Goal: Task Accomplishment & Management: Complete application form

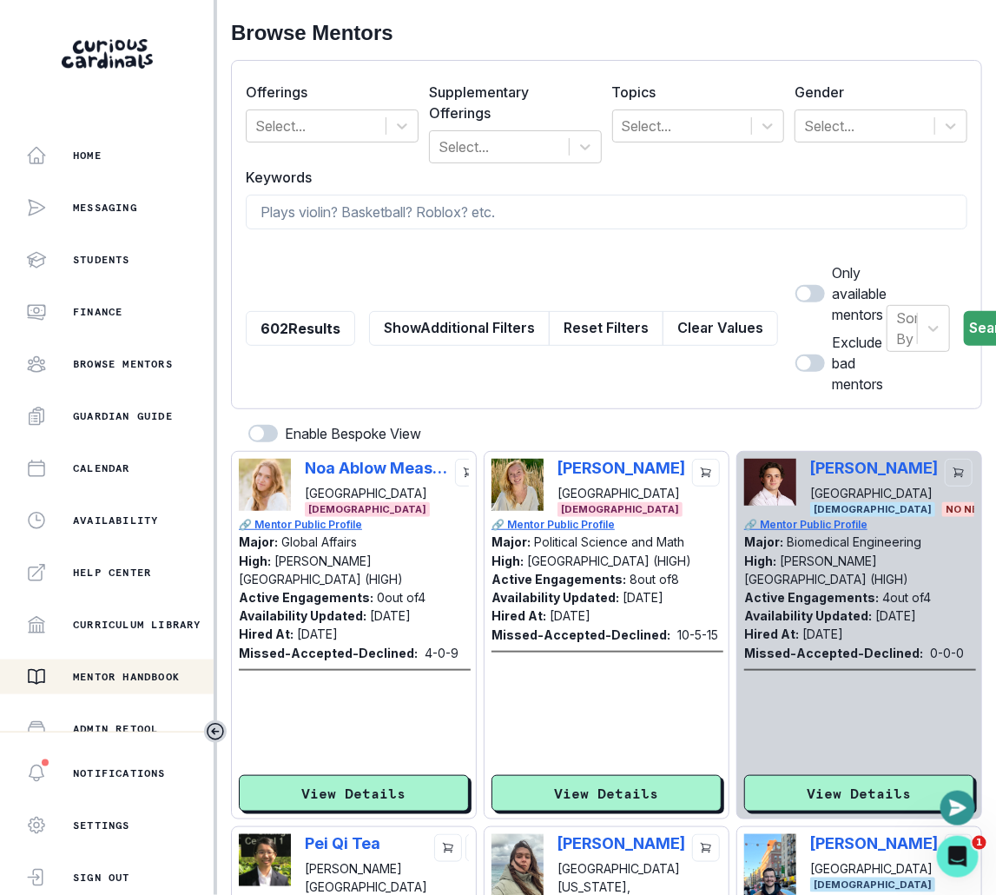
scroll to position [222, 0]
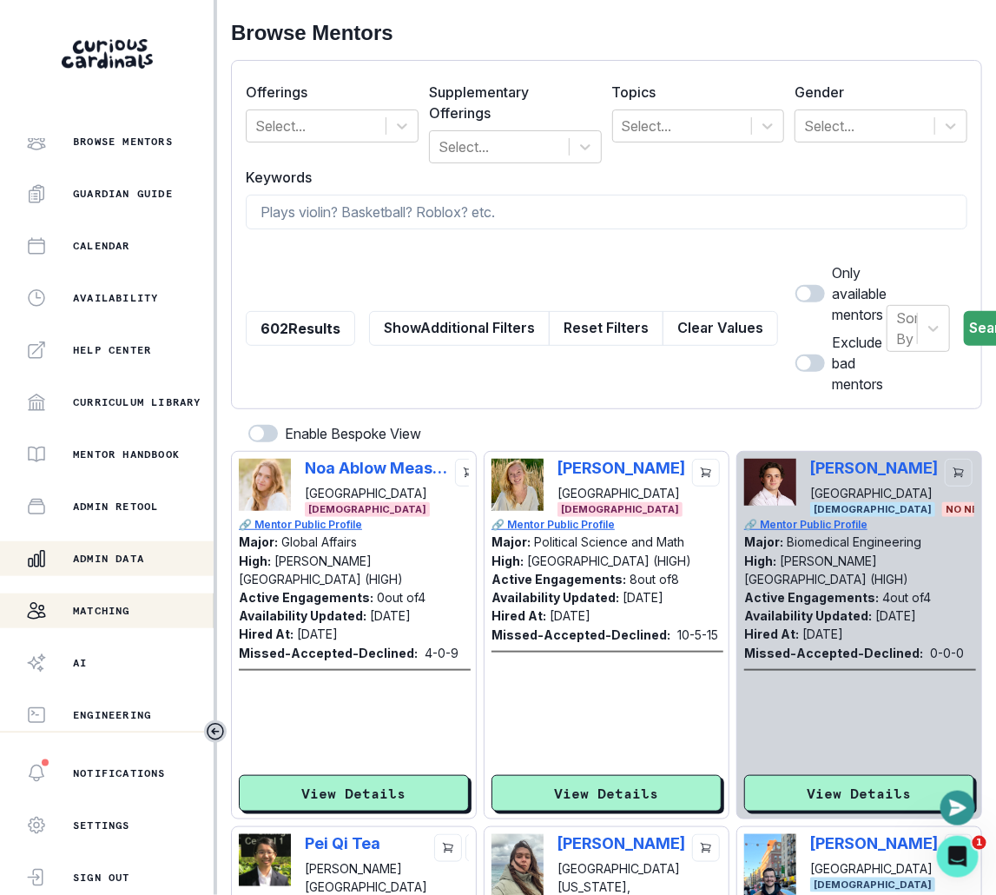
click at [122, 548] on div "Admin Data" at bounding box center [120, 558] width 188 height 21
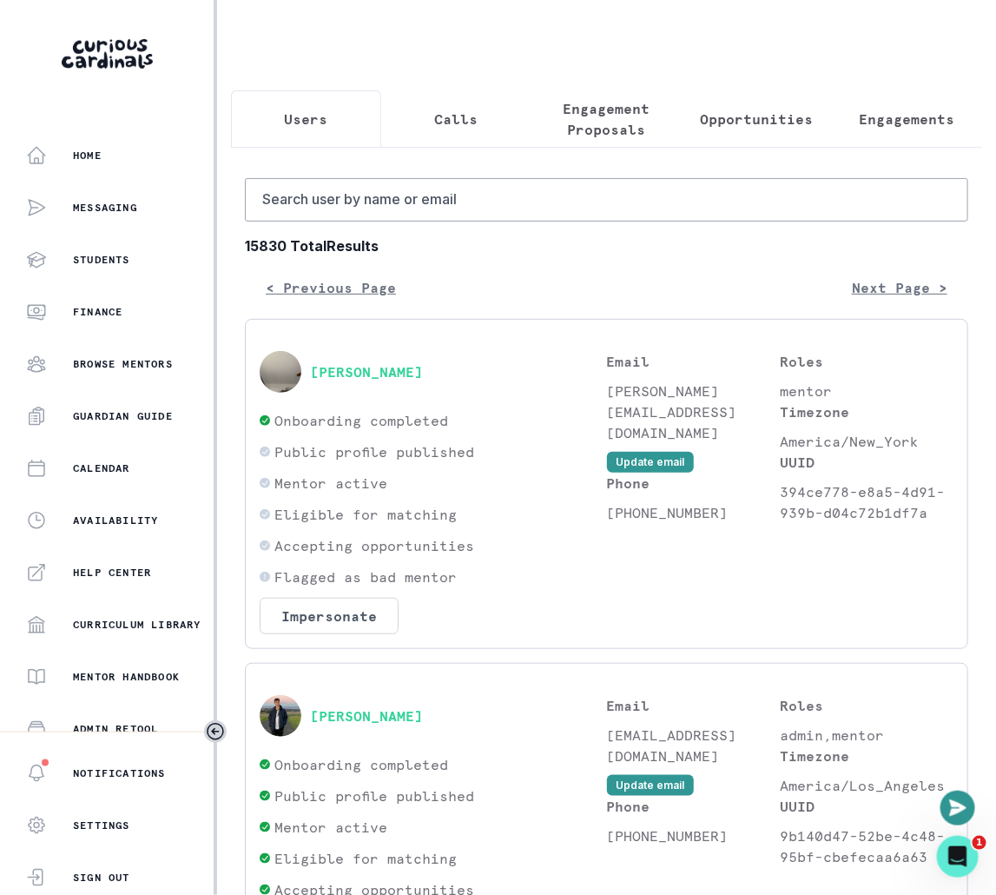
click at [592, 143] on button "Engagement Proposals" at bounding box center [607, 118] width 150 height 57
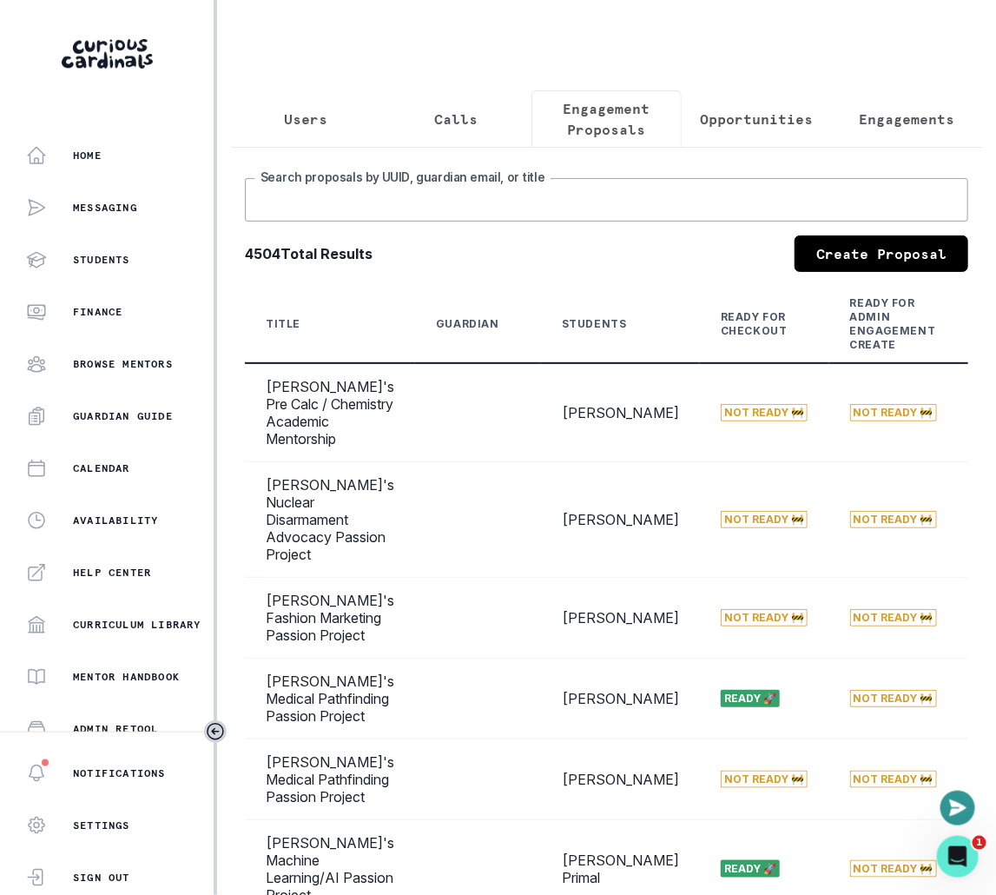
click at [469, 194] on input "Search proposals by UUID, guardian email, or title" at bounding box center [607, 199] width 724 height 43
paste input "[PERSON_NAME]'s Aerospace Engineering Passion Project"
type input "[PERSON_NAME]'s Aerospace Engineering Passion Project"
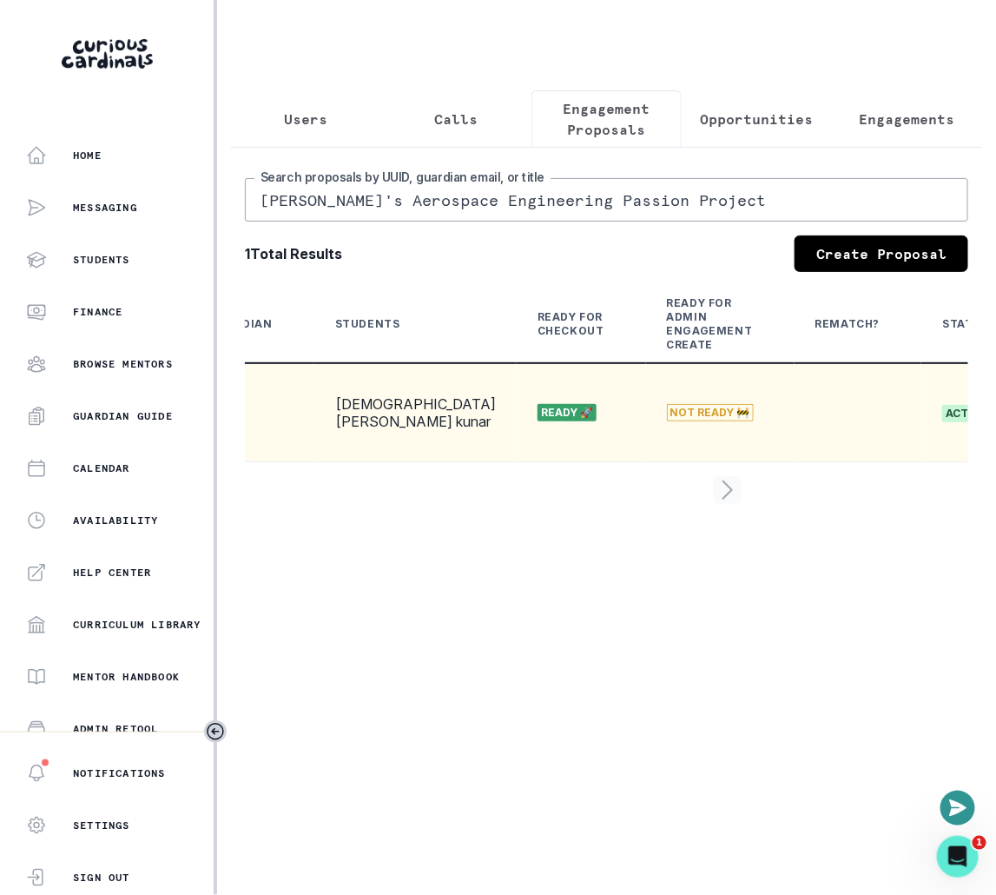
scroll to position [0, 446]
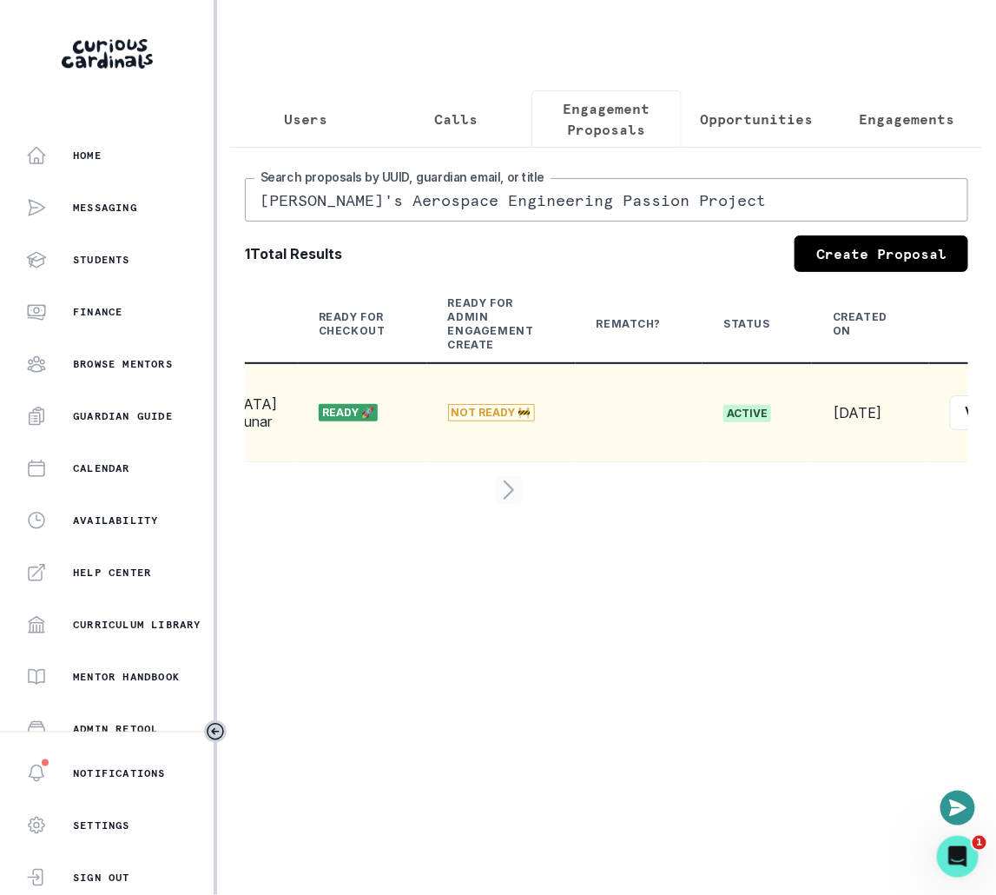
select select "2e0e0867-17d0-41a8-92b9-7b446b3bc83e"
select select "5cee2533-fa56-4396-8bcb-d6c96493a8c5"
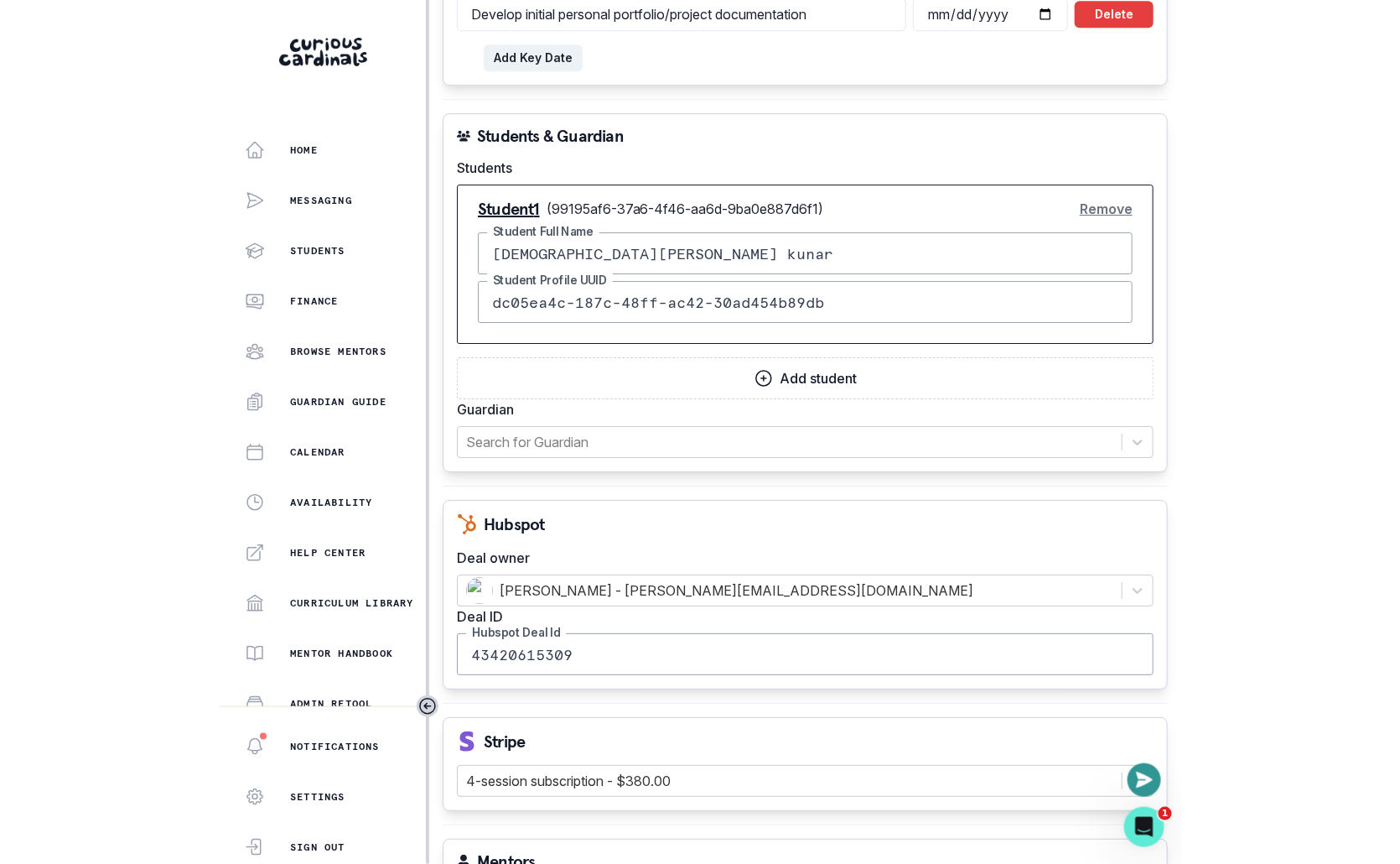
scroll to position [1352, 0]
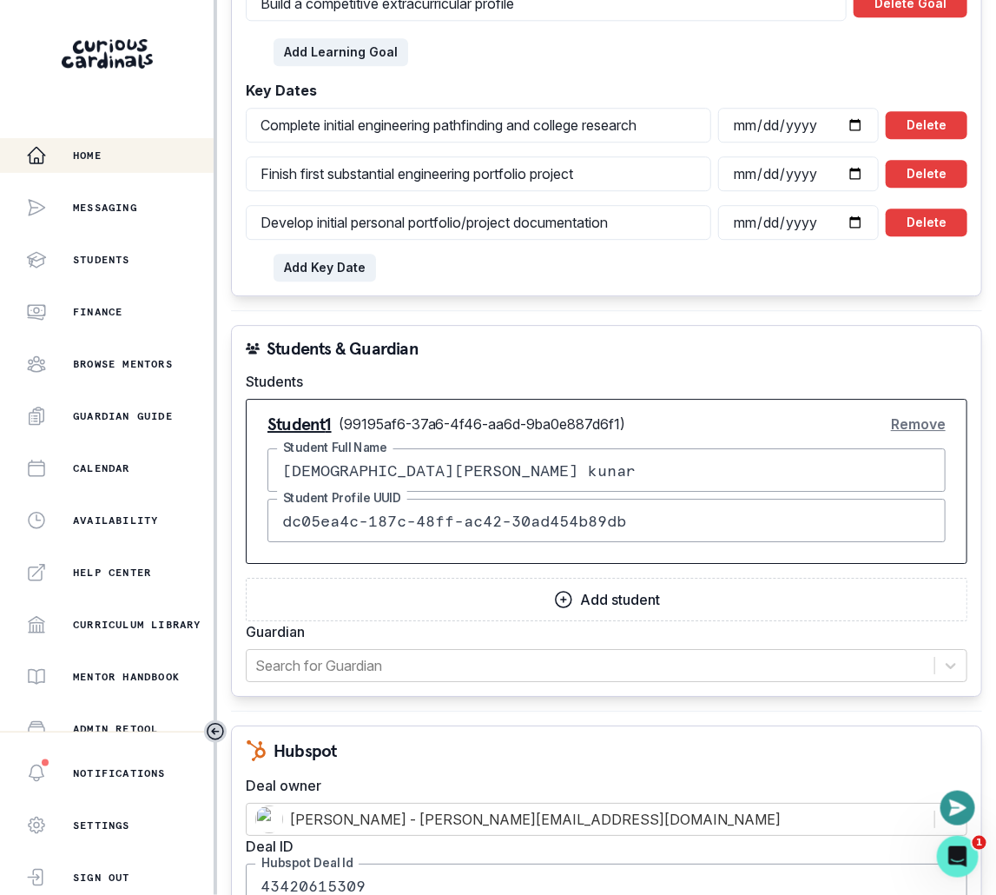
click at [157, 161] on div "Home" at bounding box center [120, 155] width 188 height 21
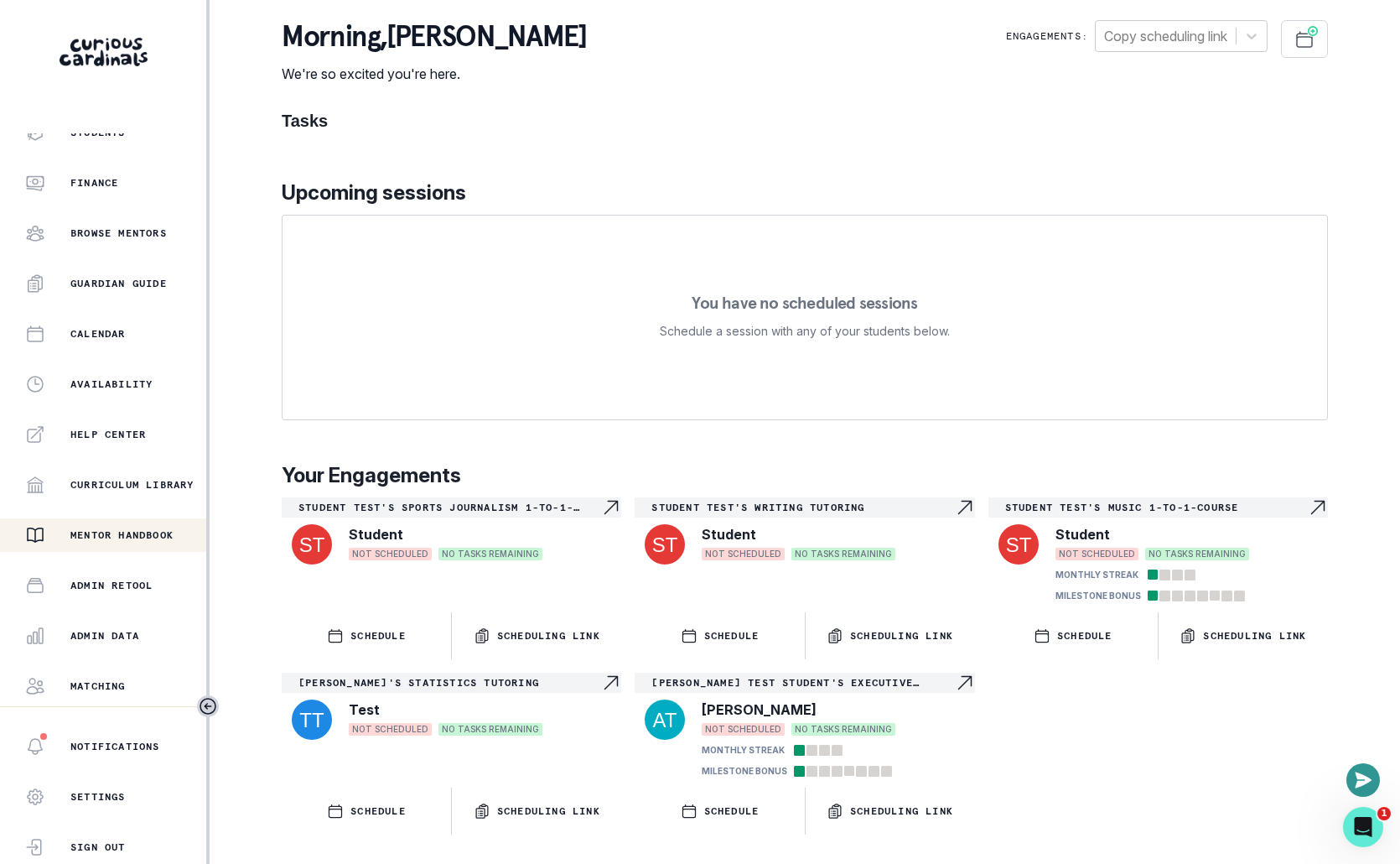
scroll to position [126, 0]
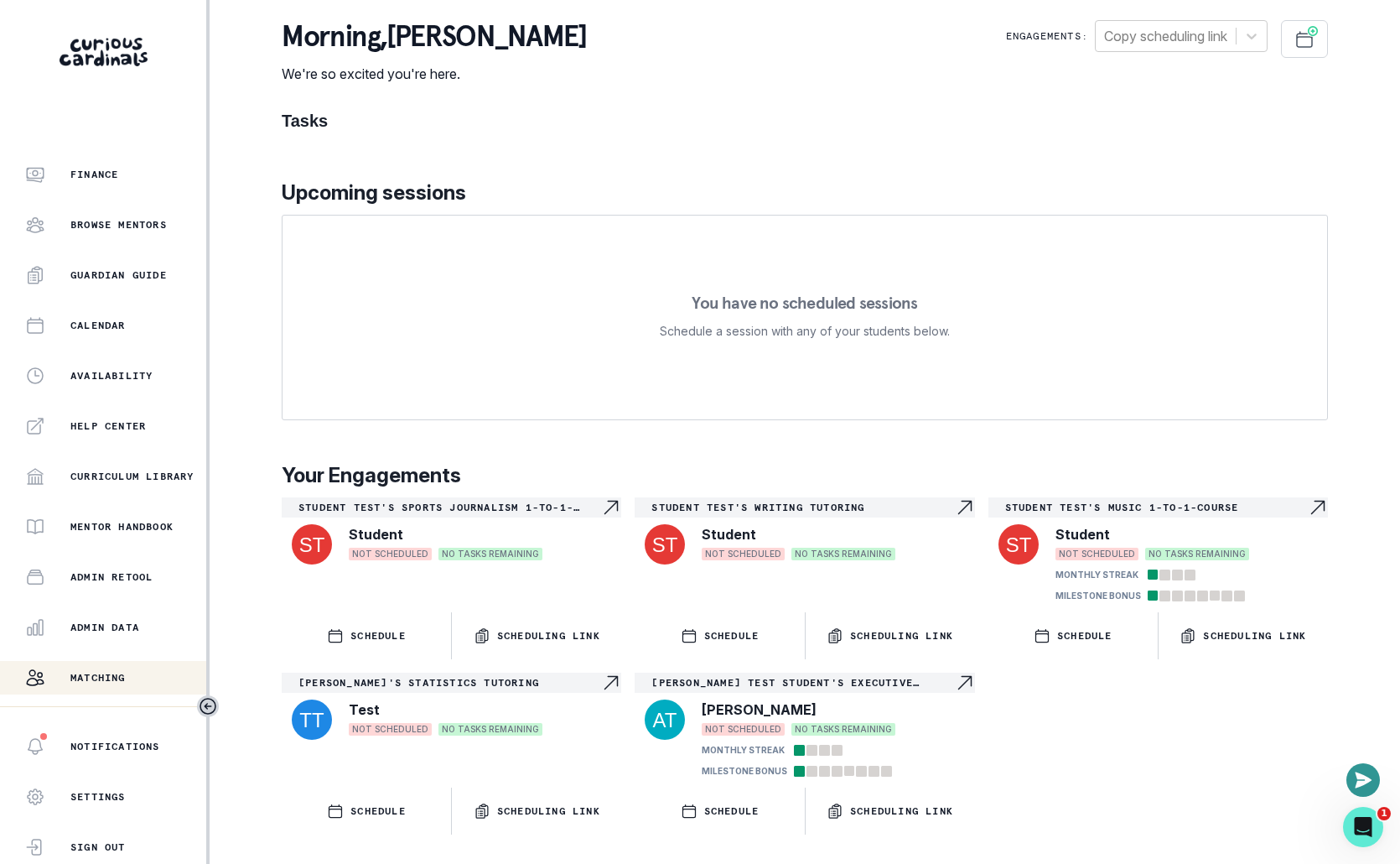
click at [132, 669] on div "Matching" at bounding box center [116, 678] width 181 height 20
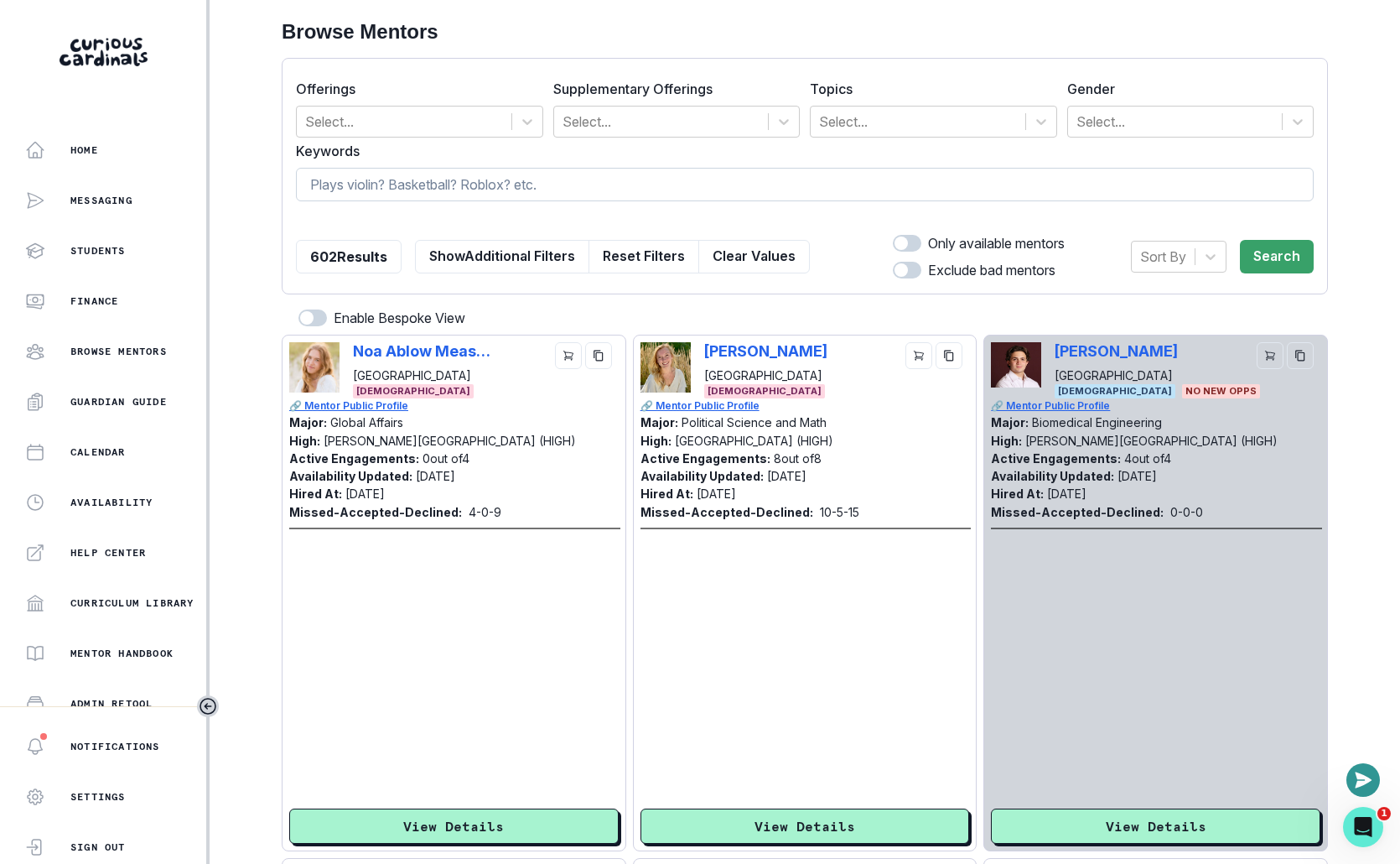
click at [631, 181] on input at bounding box center [805, 184] width 1018 height 34
type input "[PERSON_NAME]"
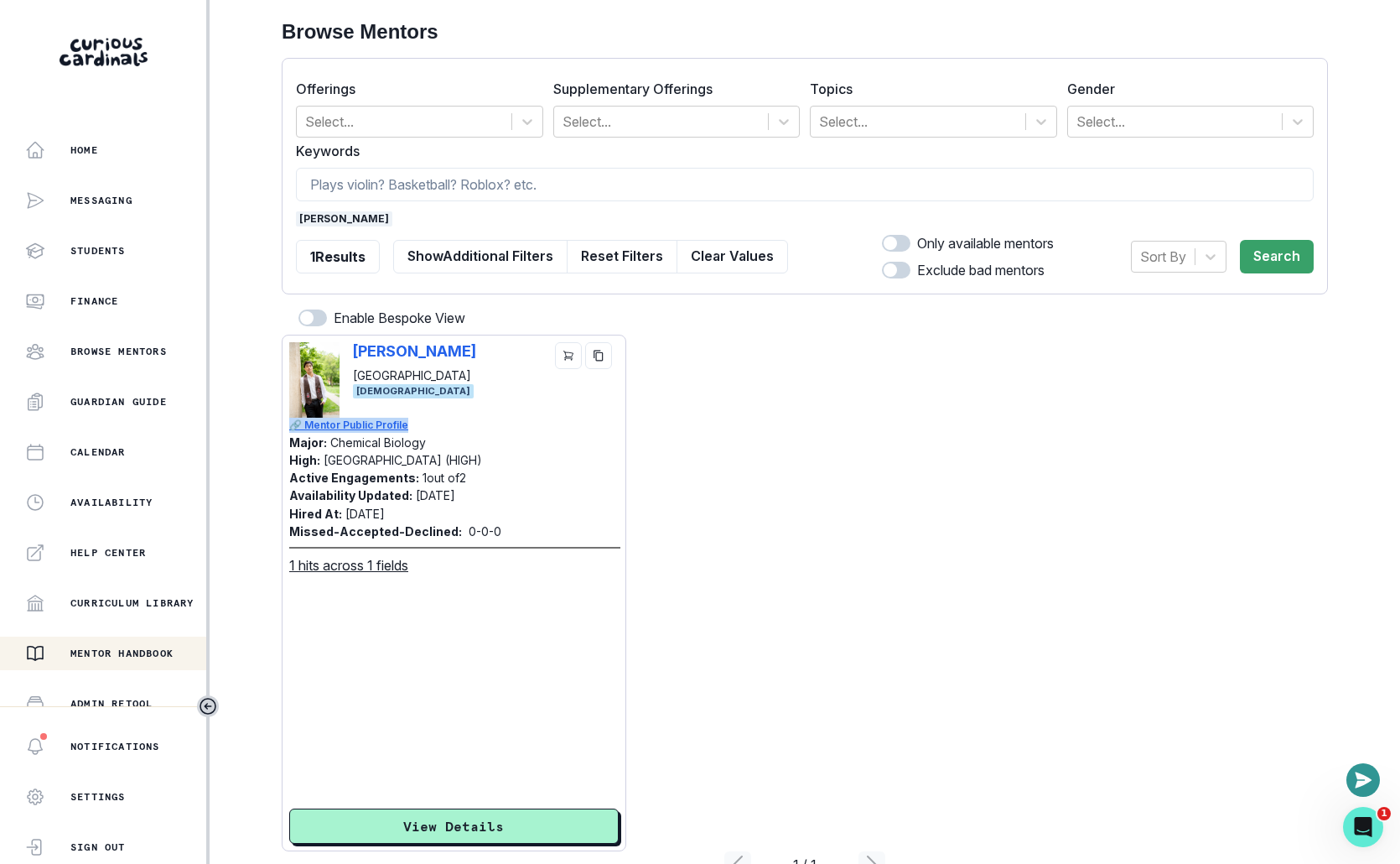
scroll to position [86, 0]
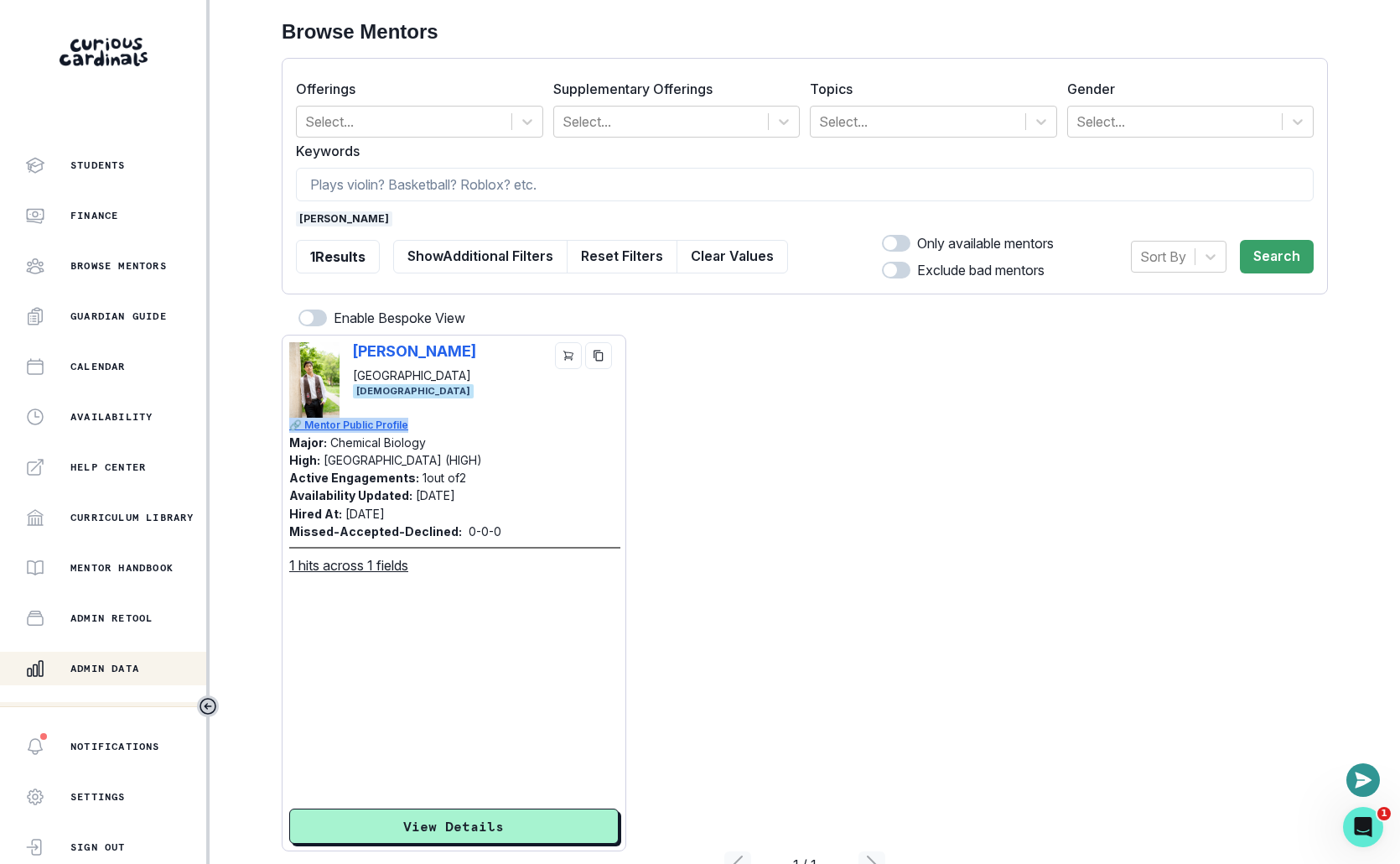
click at [138, 658] on div "Admin Data" at bounding box center [116, 668] width 181 height 20
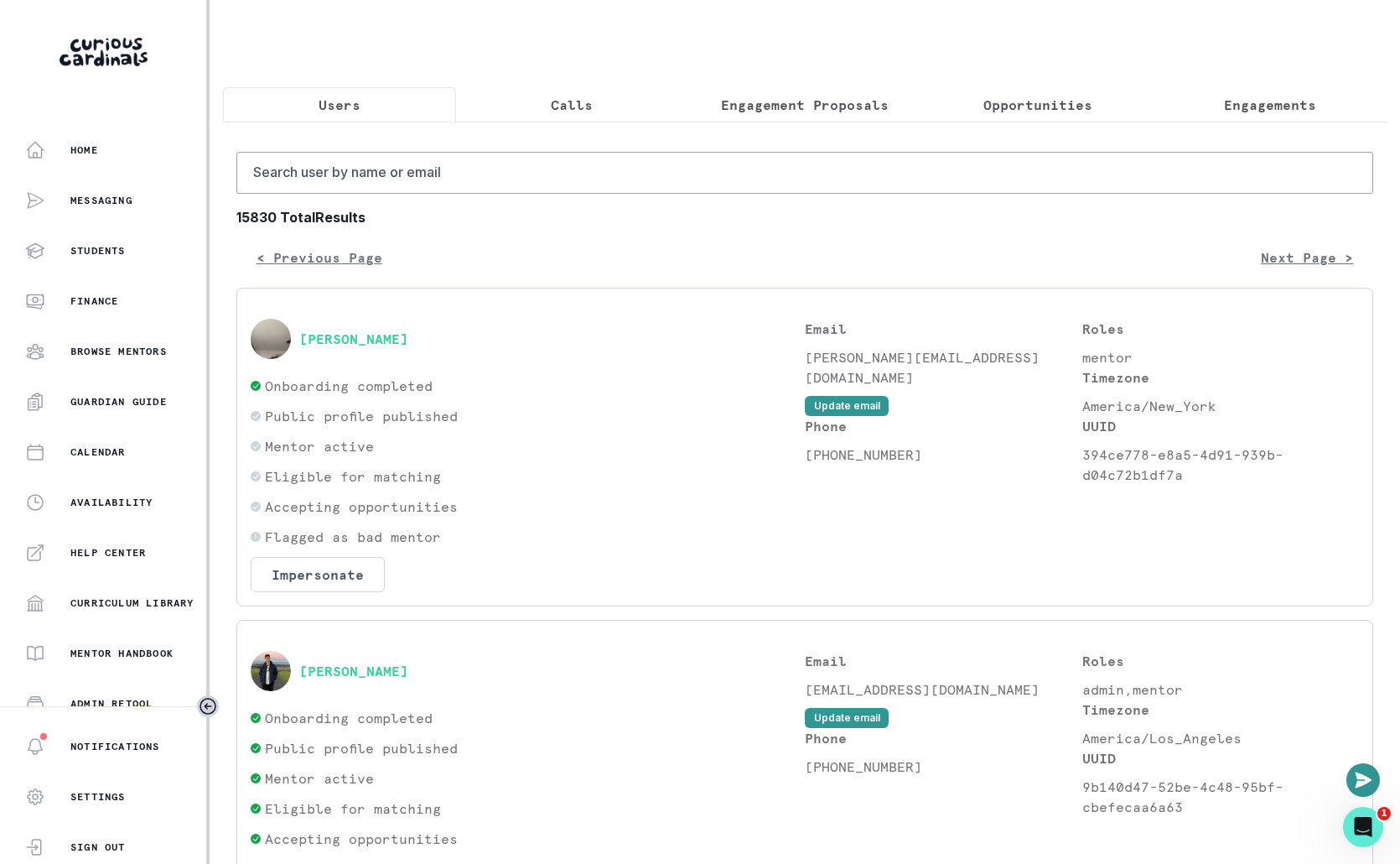
click at [758, 110] on p "Engagement Proposals" at bounding box center [805, 104] width 168 height 20
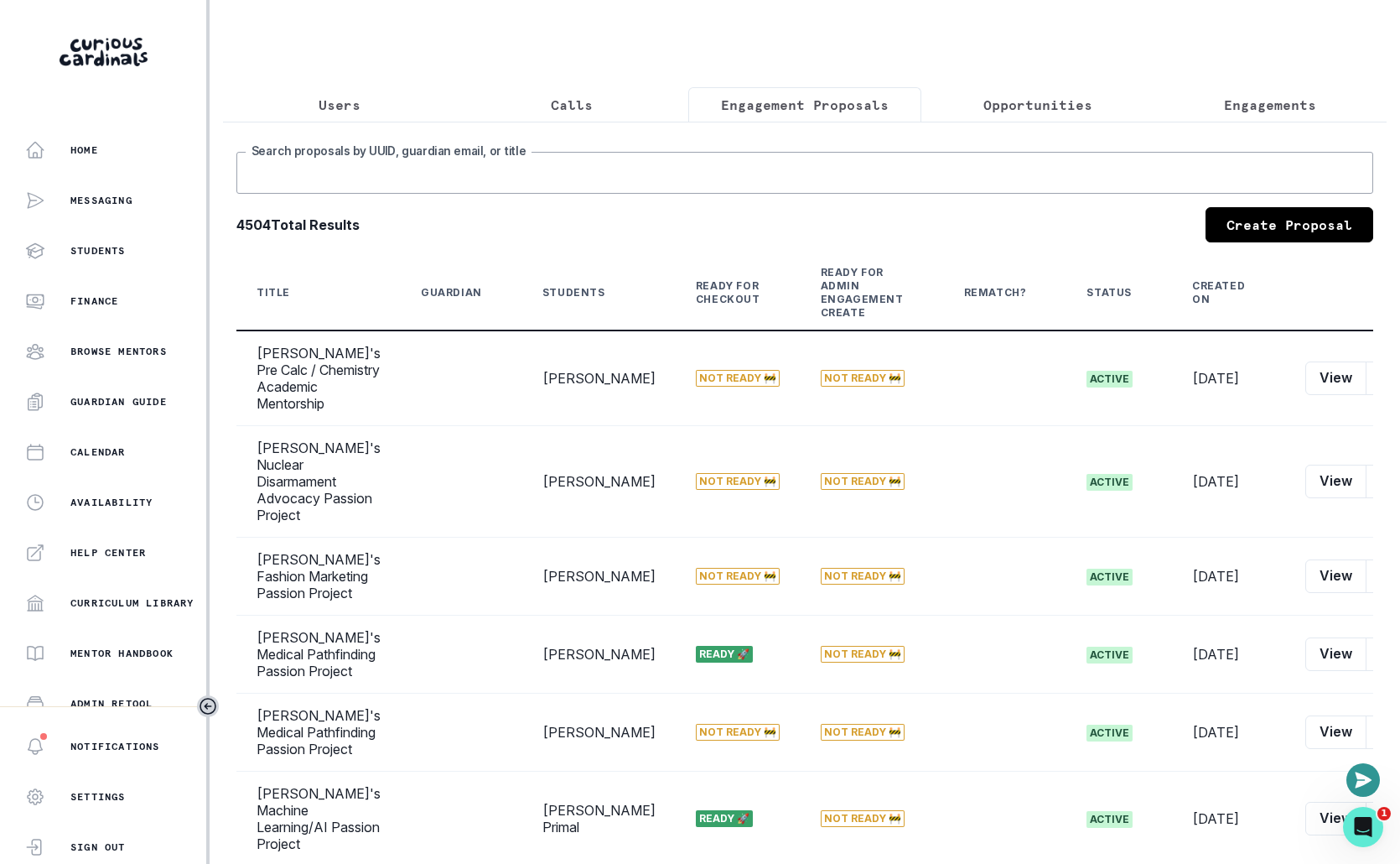
click at [700, 173] on input "Search proposals by UUID, guardian email, or title" at bounding box center [805, 172] width 1137 height 42
type input "d"
type input "[PERSON_NAME]"
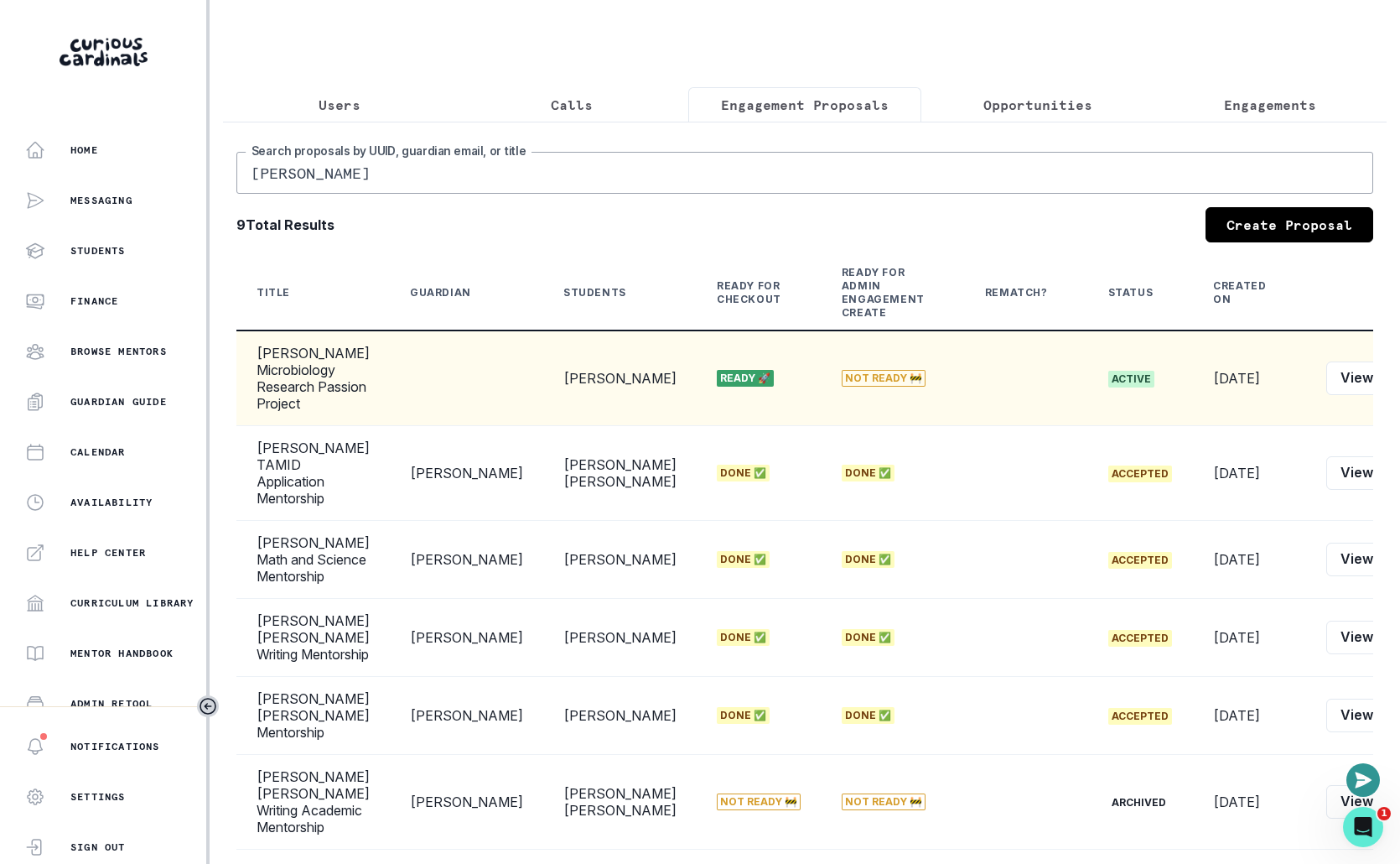
click at [961, 370] on button "Edit" at bounding box center [1413, 377] width 53 height 34
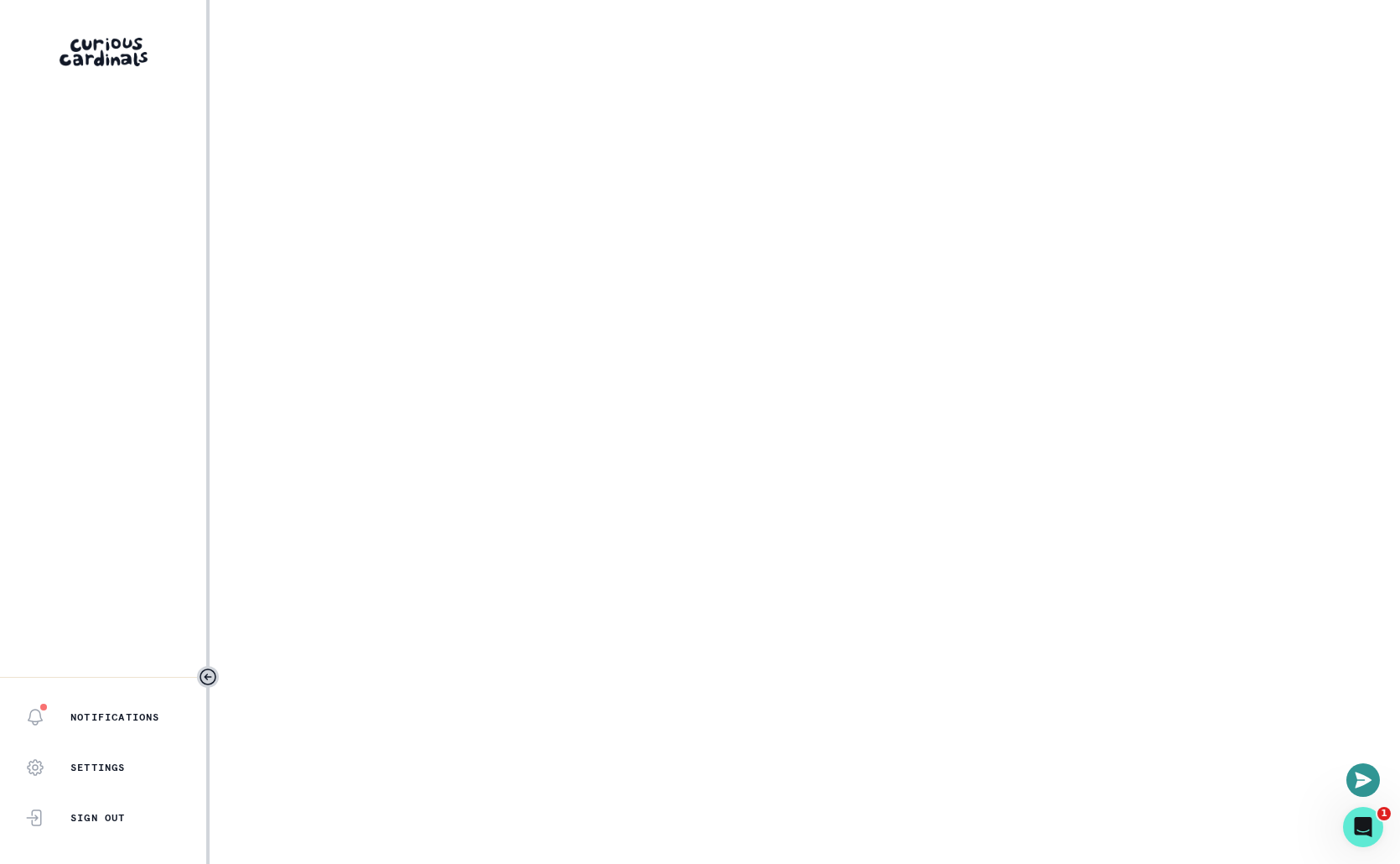
select select "2e0e0867-17d0-41a8-92b9-7b446b3bc83e"
select select "519877f8-d88f-48d5-b35a-d9ce14346d72"
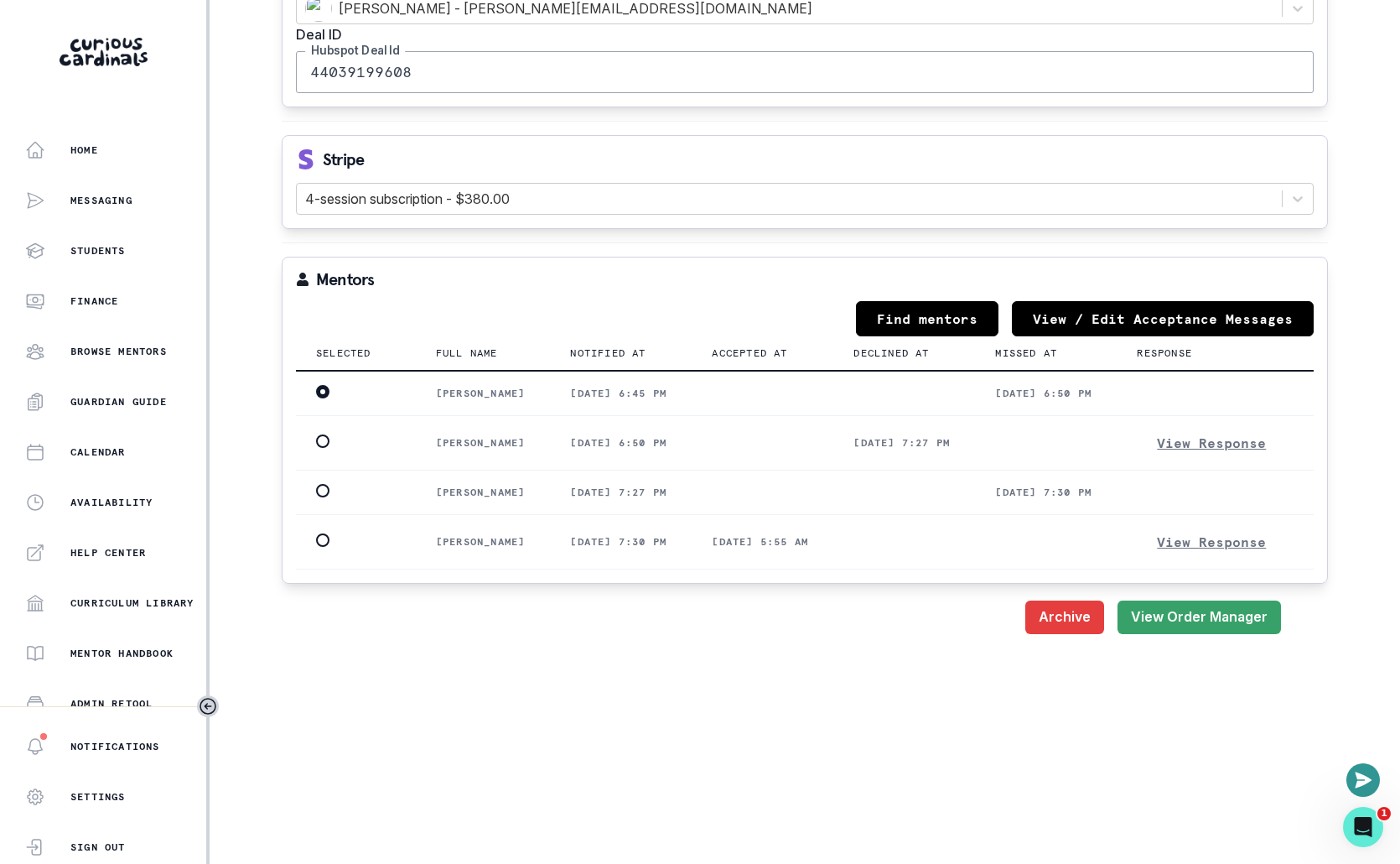
scroll to position [2199, 0]
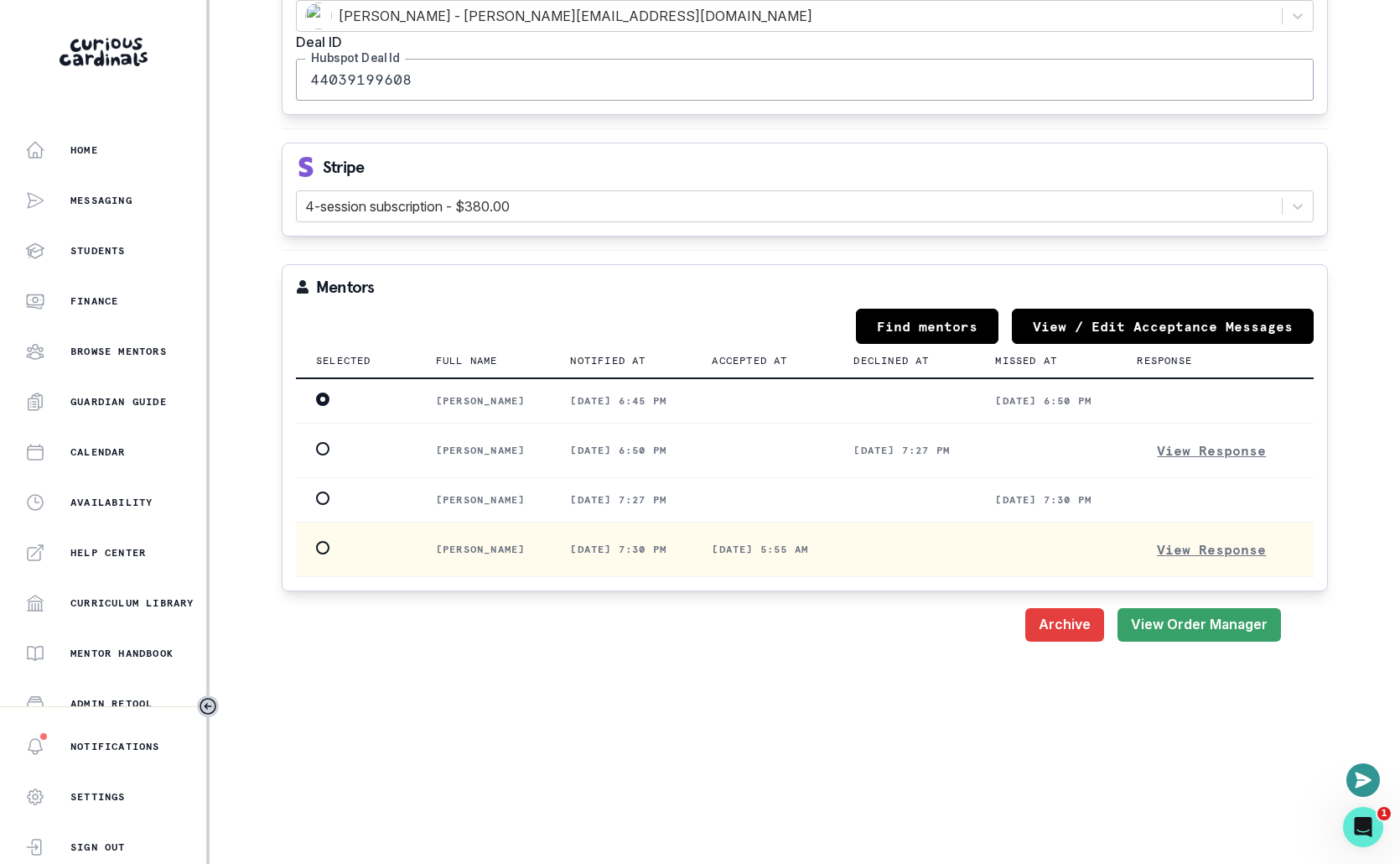
click at [320, 541] on span at bounding box center [323, 547] width 14 height 14
click at [316, 546] on input "radio" at bounding box center [316, 546] width 1 height 1
click at [961, 615] on button "Save" at bounding box center [1251, 625] width 59 height 34
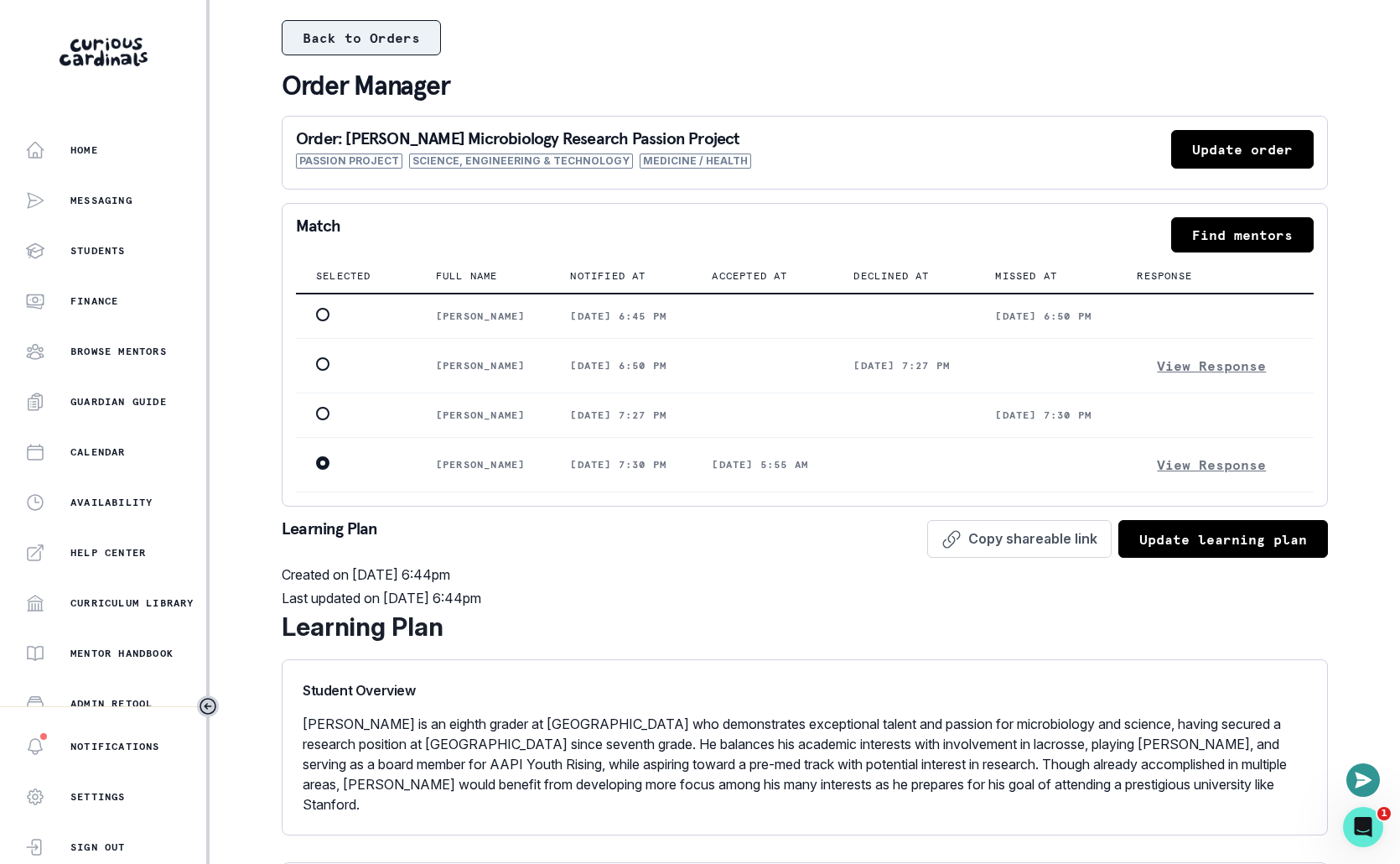
click at [375, 50] on button "Back to Orders" at bounding box center [361, 38] width 159 height 35
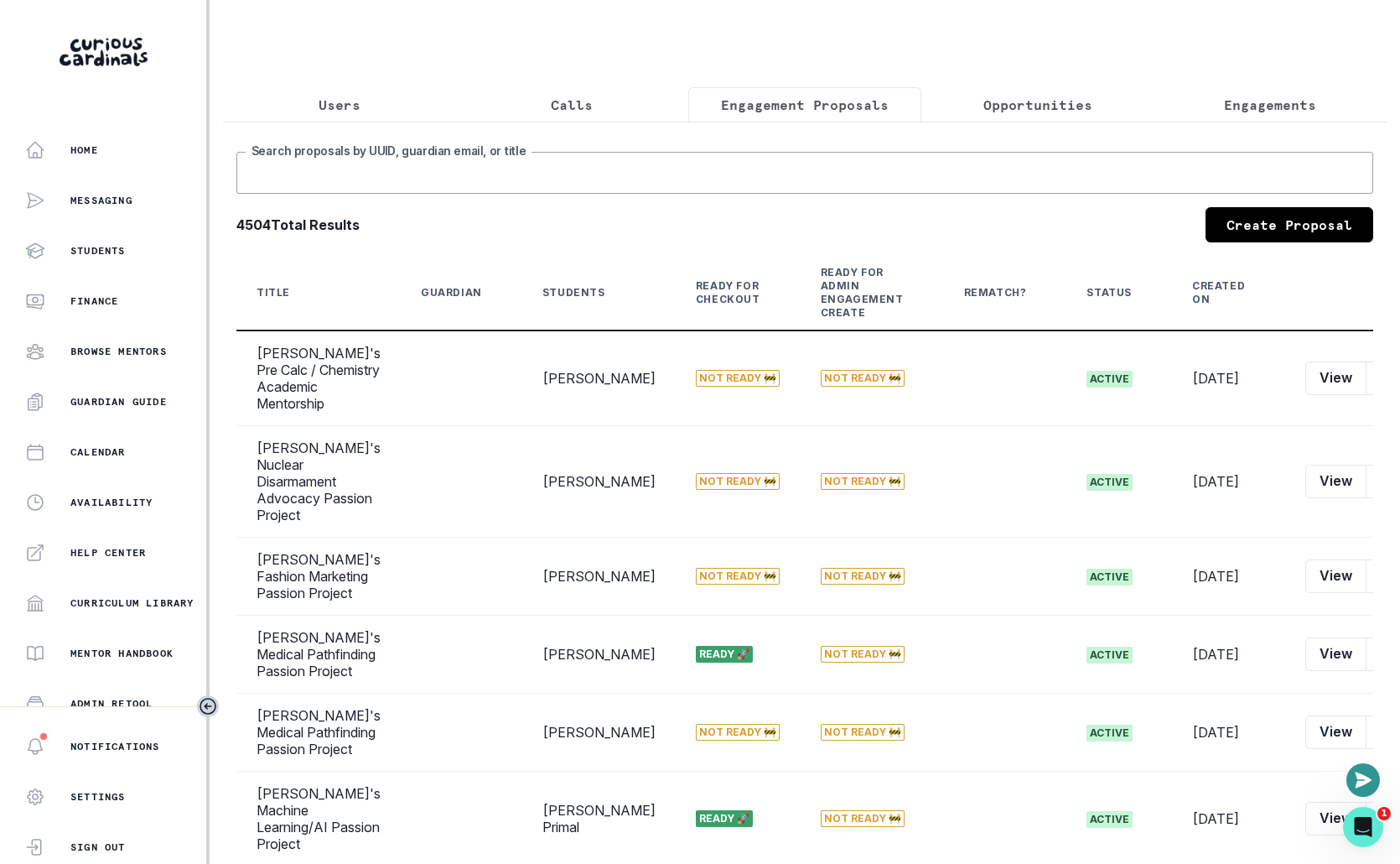
click at [699, 191] on input "Search proposals by UUID, guardian email, or title" at bounding box center [805, 172] width 1137 height 42
type input "w"
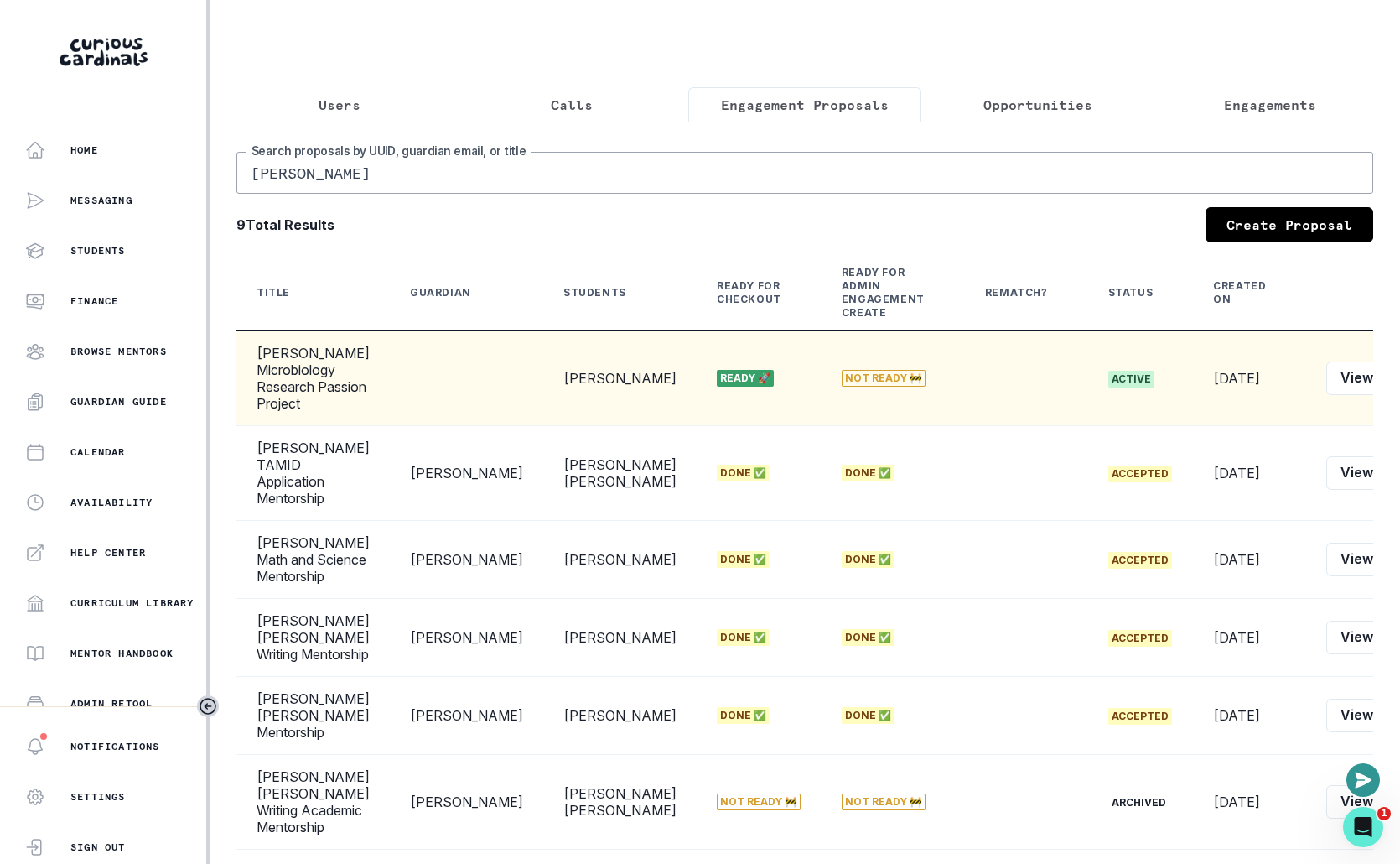
click at [961, 509] on button "Customer Link" at bounding box center [1258, 509] width 186 height 27
click at [749, 147] on div "[PERSON_NAME] Search proposals by [PERSON_NAME], guardian email, or title 9 Tot…" at bounding box center [805, 663] width 1164 height 1083
click at [742, 158] on input "[PERSON_NAME]" at bounding box center [805, 172] width 1137 height 42
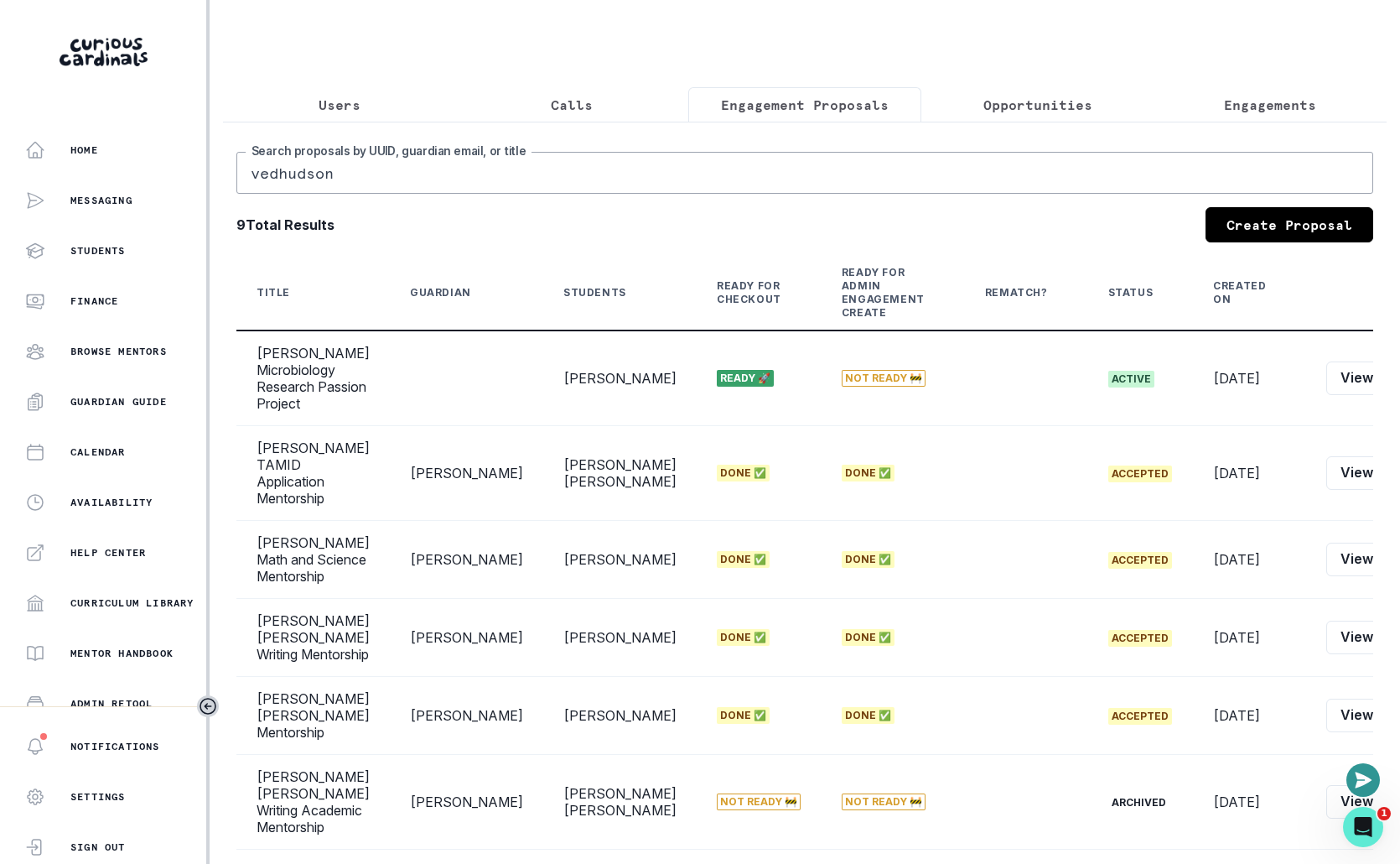
click at [910, 169] on input "vedhudson" at bounding box center [805, 172] width 1137 height 42
type input "vedh"
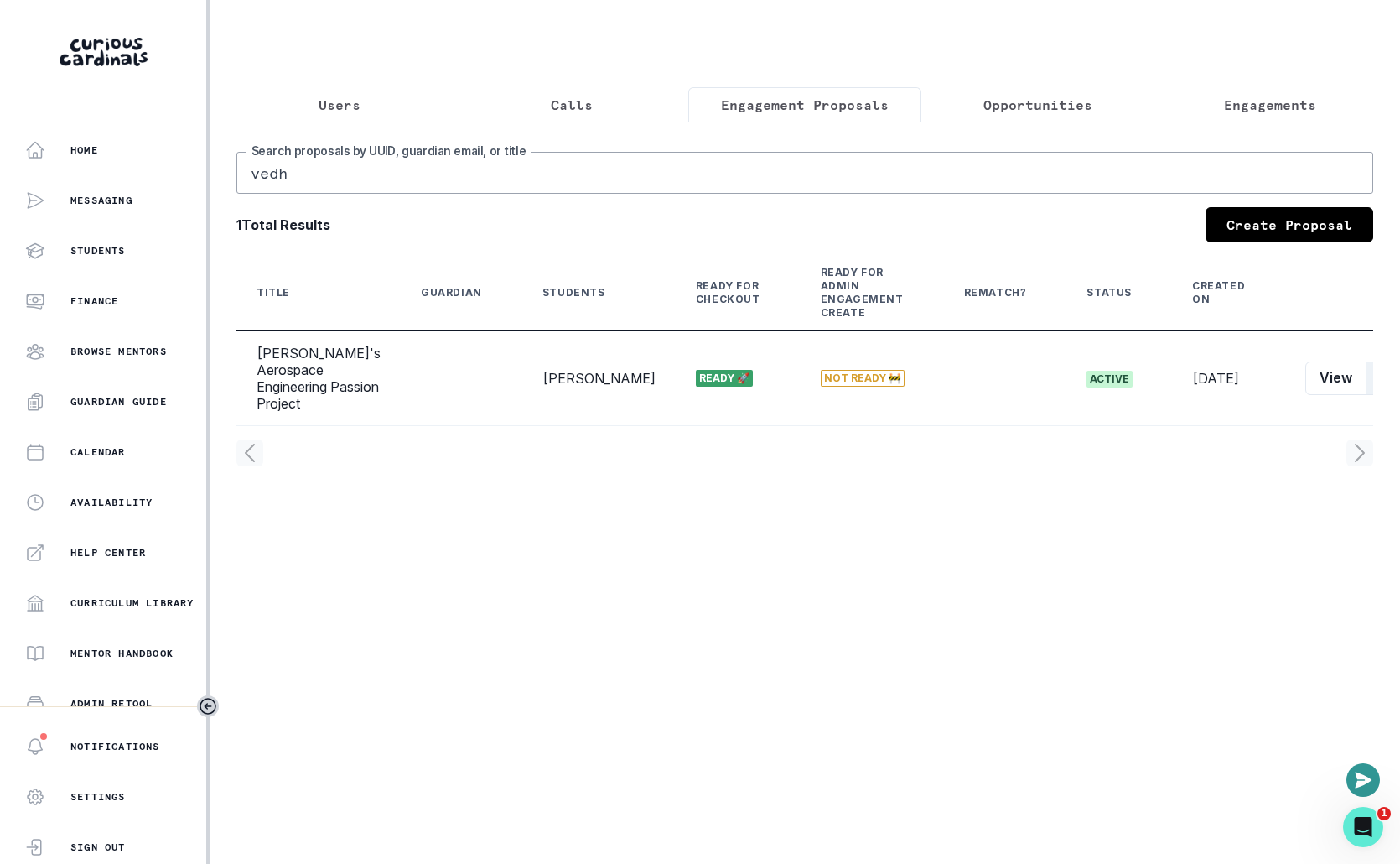
click at [961, 379] on button "Edit" at bounding box center [1391, 377] width 53 height 34
select select "2e0e0867-17d0-41a8-92b9-7b446b3bc83e"
select select "5cee2533-fa56-4396-8bcb-d6c96493a8c5"
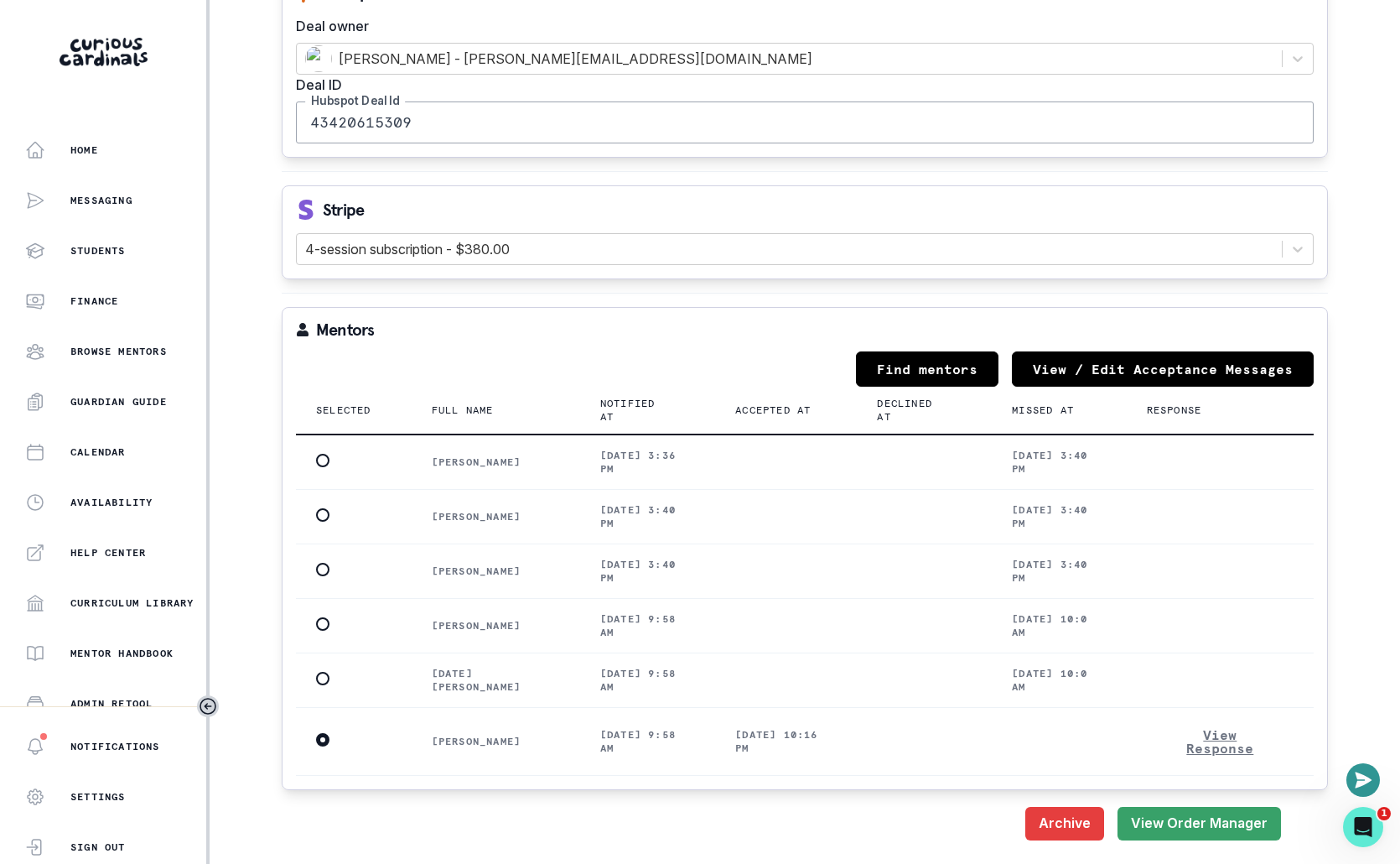
scroll to position [1614, 0]
